Goal: Task Accomplishment & Management: Complete application form

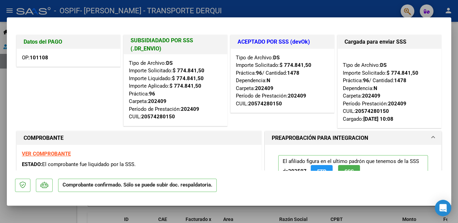
click at [199, 211] on div at bounding box center [229, 111] width 458 height 223
type input "$ 0,00"
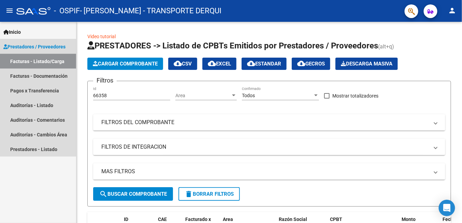
click at [16, 59] on link "Facturas - Listado/Carga" at bounding box center [38, 61] width 76 height 15
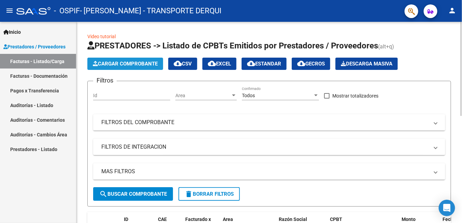
click at [140, 63] on span "Cargar Comprobante" at bounding box center [125, 64] width 65 height 6
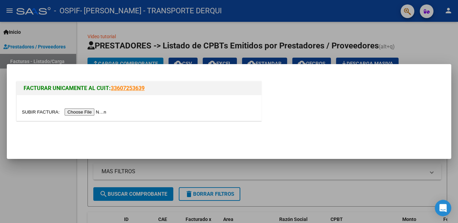
click at [75, 113] on input "file" at bounding box center [65, 112] width 86 height 7
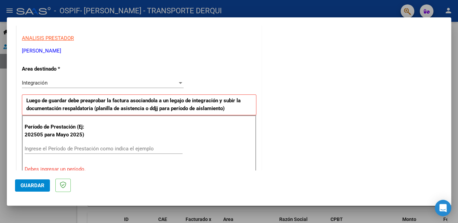
scroll to position [137, 0]
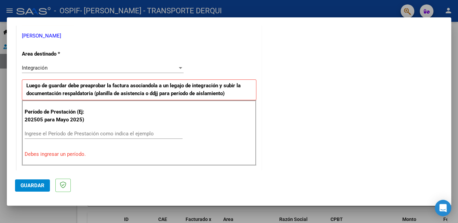
click at [44, 131] on input "Ingrese el Período de Prestación como indica el ejemplo" at bounding box center [104, 134] width 158 height 6
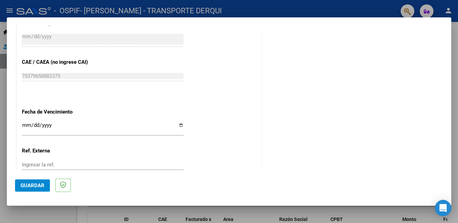
scroll to position [410, 0]
type input "202508"
click at [178, 124] on input "Ingresar la fecha" at bounding box center [103, 127] width 162 height 11
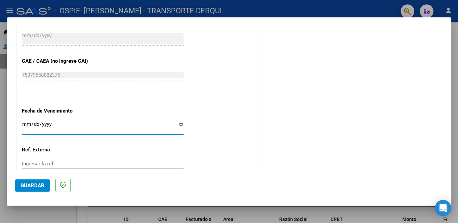
type input "[DATE]"
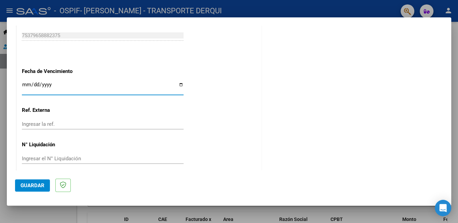
scroll to position [454, 0]
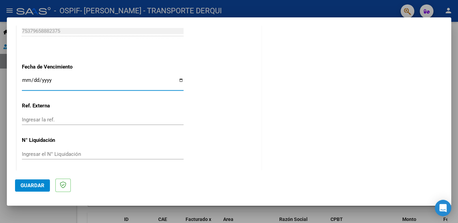
click at [38, 185] on span "Guardar" at bounding box center [32, 186] width 24 height 6
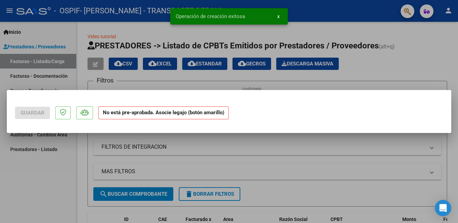
scroll to position [0, 0]
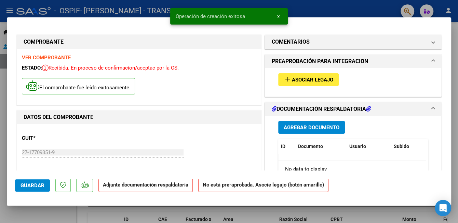
click at [304, 129] on span "Agregar Documento" at bounding box center [311, 128] width 56 height 6
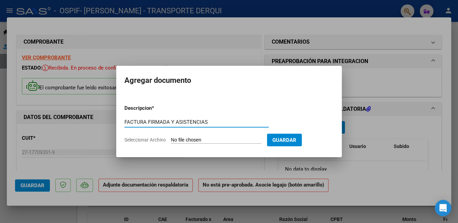
type input "FACTURA FIRMADA Y ASISTENCIAS"
click at [165, 140] on span "Seleccionar Archivo" at bounding box center [144, 139] width 41 height 5
click at [171, 140] on input "Seleccionar Archivo" at bounding box center [216, 140] width 91 height 6
type input "C:\fakepath\ASISTENCIA Y FACTURA FIRMADA [DATE].pdf"
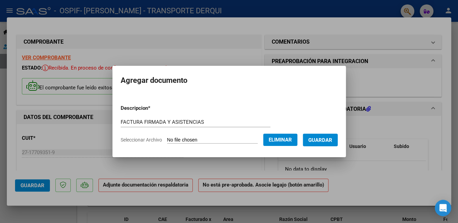
click at [320, 140] on span "Guardar" at bounding box center [320, 140] width 24 height 6
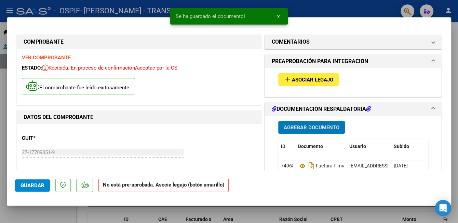
click at [287, 80] on mat-icon "add" at bounding box center [287, 79] width 8 height 8
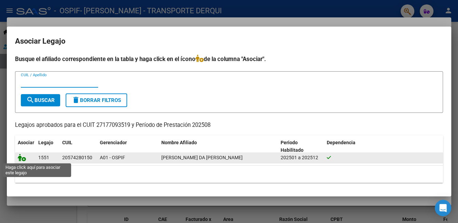
click at [24, 160] on icon at bounding box center [22, 158] width 8 height 8
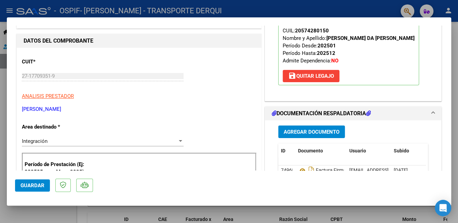
scroll to position [137, 0]
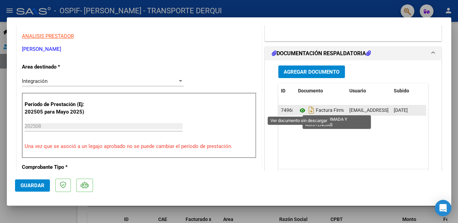
click at [299, 110] on icon at bounding box center [302, 111] width 9 height 8
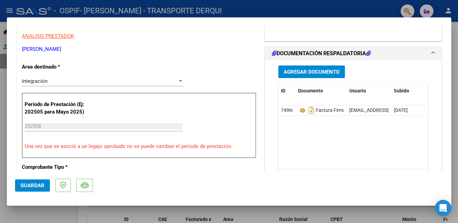
click at [31, 187] on span "Guardar" at bounding box center [32, 186] width 24 height 6
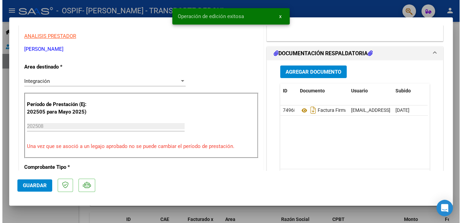
scroll to position [0, 0]
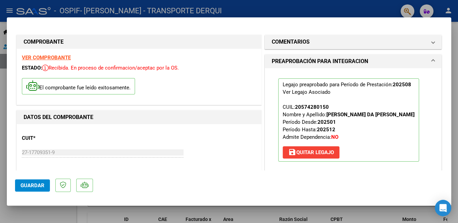
click at [338, 7] on div at bounding box center [229, 111] width 458 height 223
type input "$ 0,00"
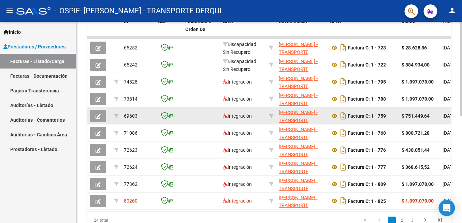
scroll to position [205, 0]
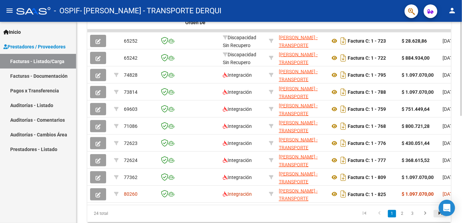
click at [442, 219] on icon "go to last page" at bounding box center [440, 215] width 9 height 8
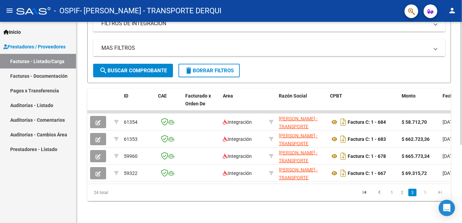
scroll to position [128, 0]
click at [365, 193] on icon "go to first page" at bounding box center [364, 194] width 9 height 8
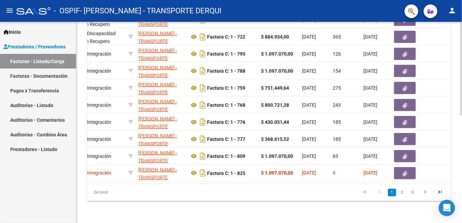
scroll to position [0, 177]
